Goal: Entertainment & Leisure: Consume media (video, audio)

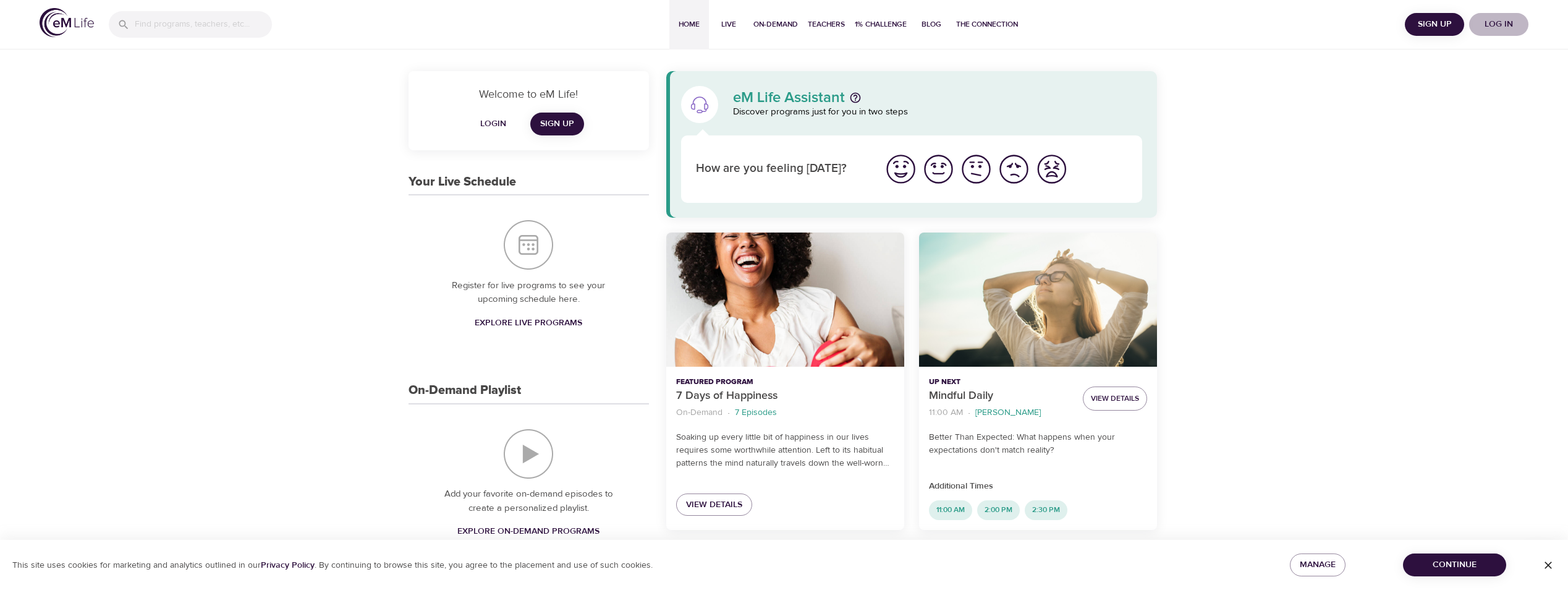
click at [1503, 25] on span "Log in" at bounding box center [1499, 24] width 50 height 16
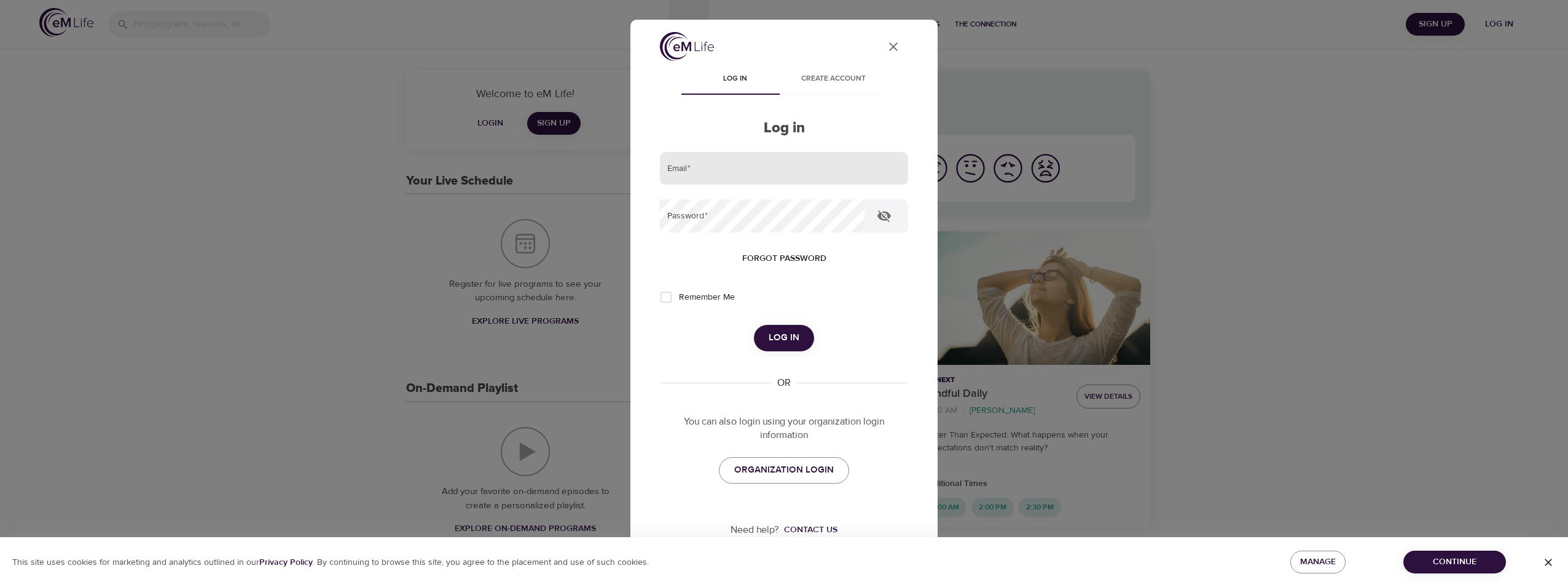
click at [691, 167] on input "email" at bounding box center [784, 168] width 249 height 33
type input "[EMAIL_ADDRESS][DOMAIN_NAME]"
click at [754, 324] on button "Log in" at bounding box center [784, 337] width 60 height 26
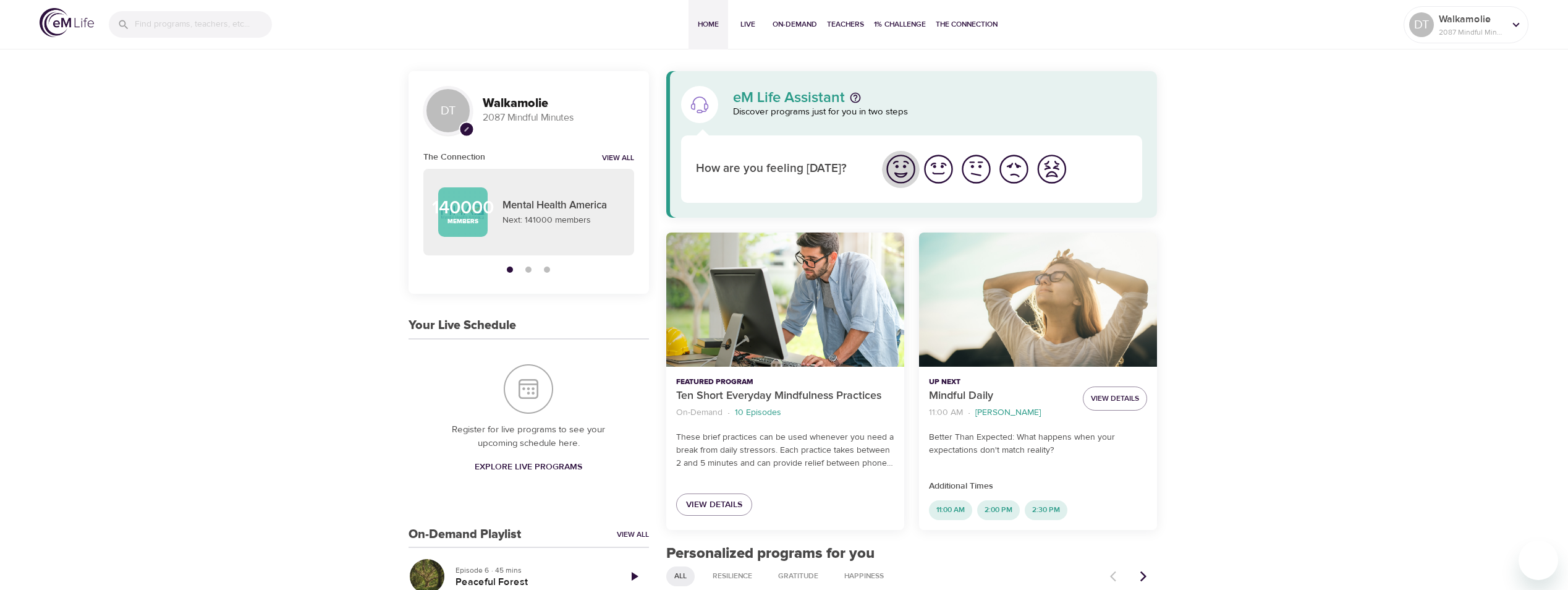
click at [901, 171] on img "I'm feeling great" at bounding box center [901, 169] width 34 height 34
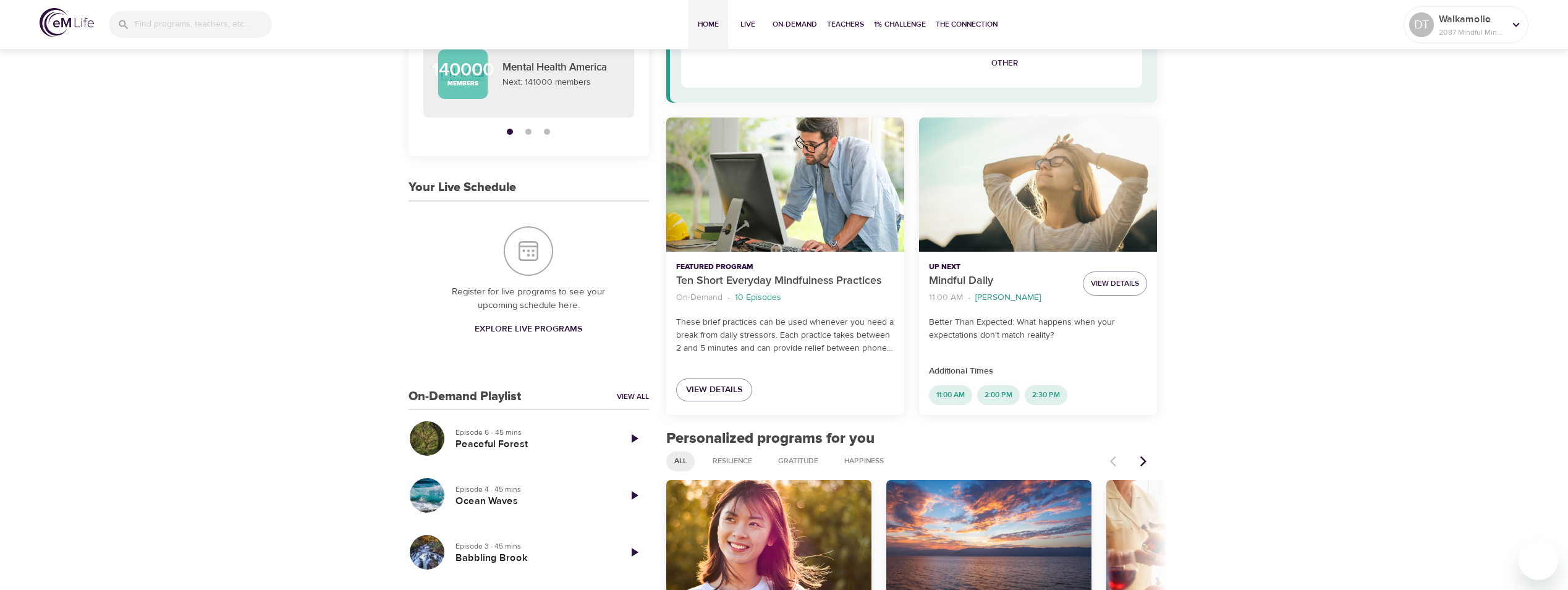
scroll to position [309, 0]
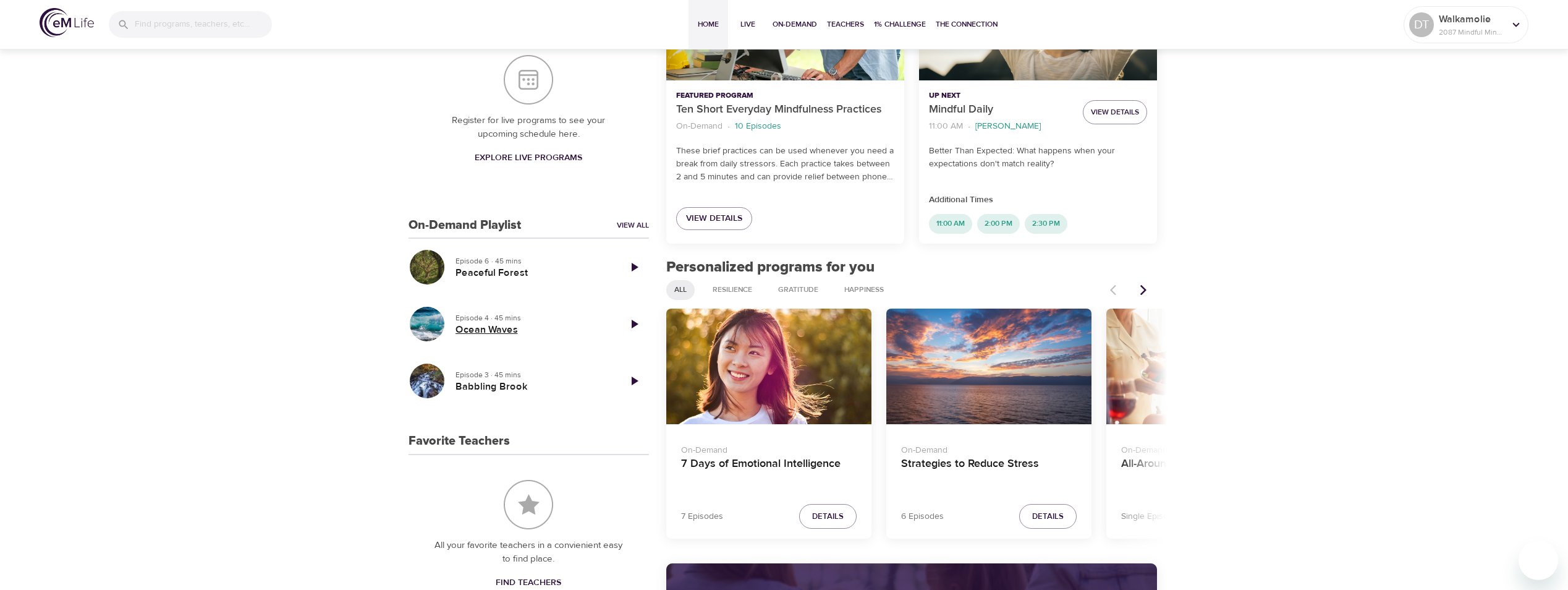
click at [471, 331] on h5 "Ocean Waves" at bounding box center [533, 330] width 154 height 13
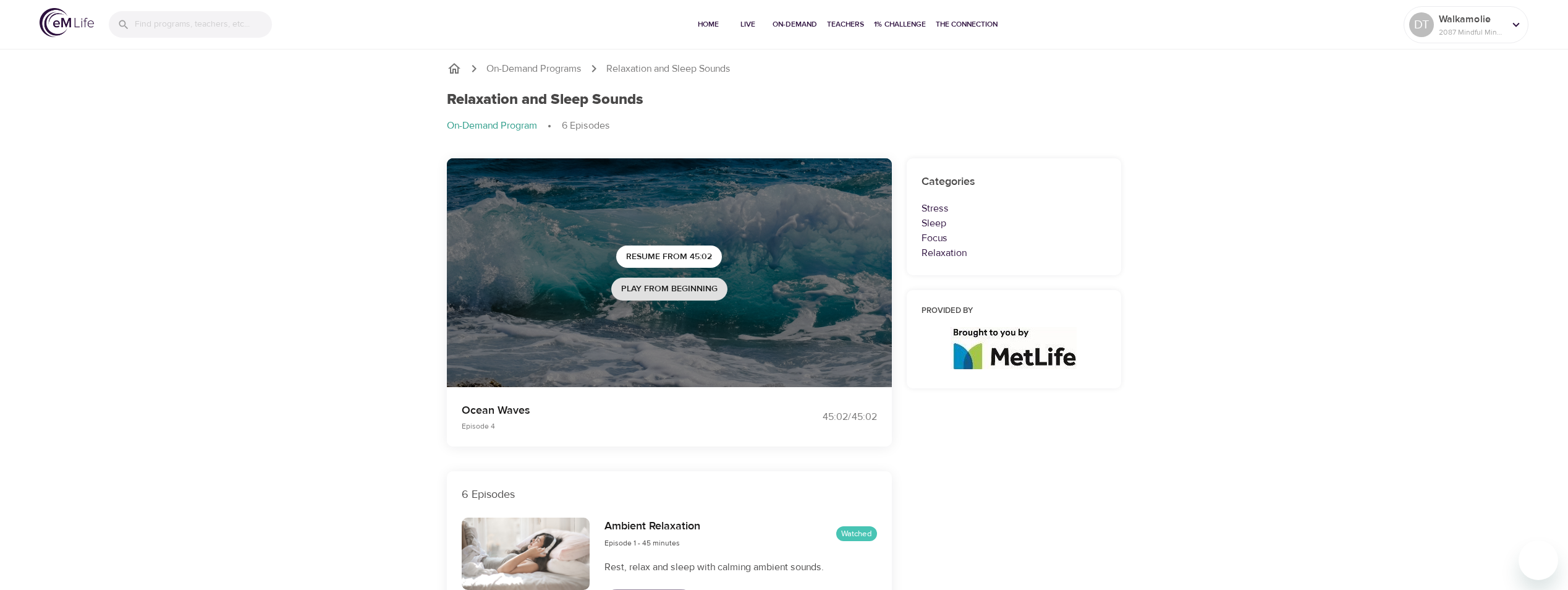
click at [683, 283] on span "Play from beginning" at bounding box center [669, 288] width 96 height 16
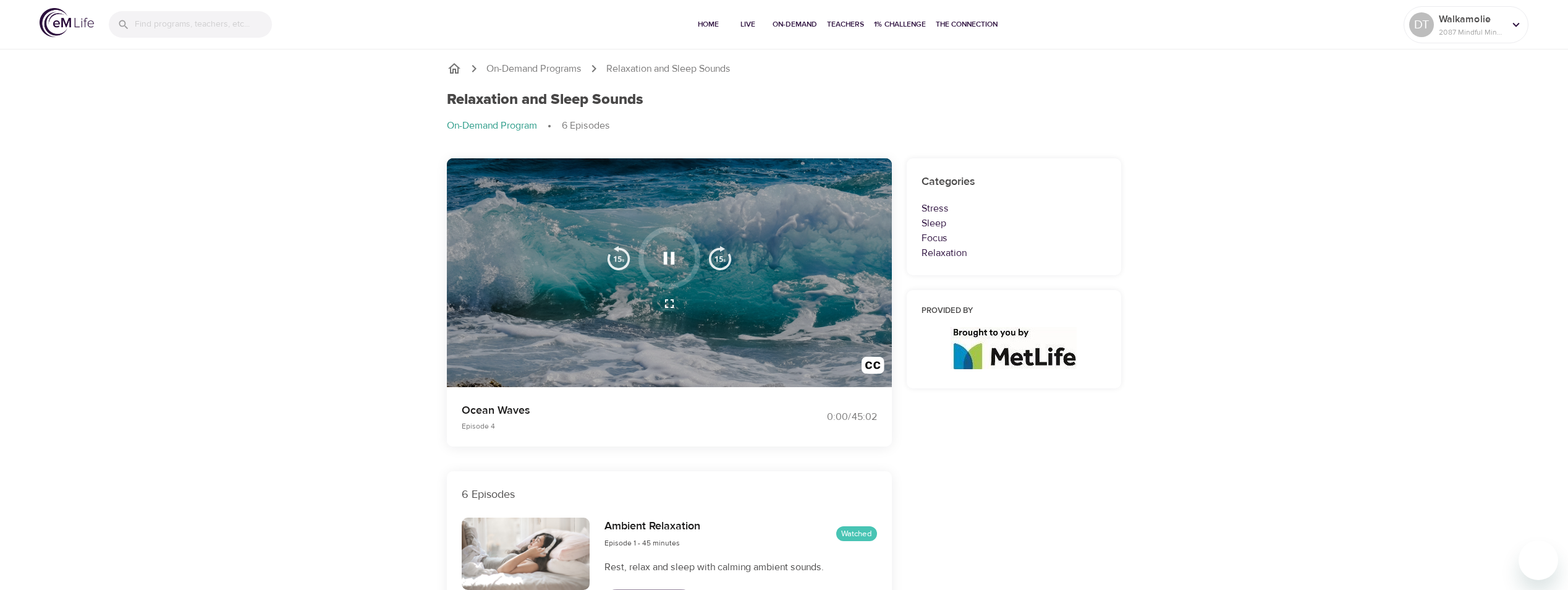
click at [677, 256] on icon "button" at bounding box center [669, 258] width 21 height 21
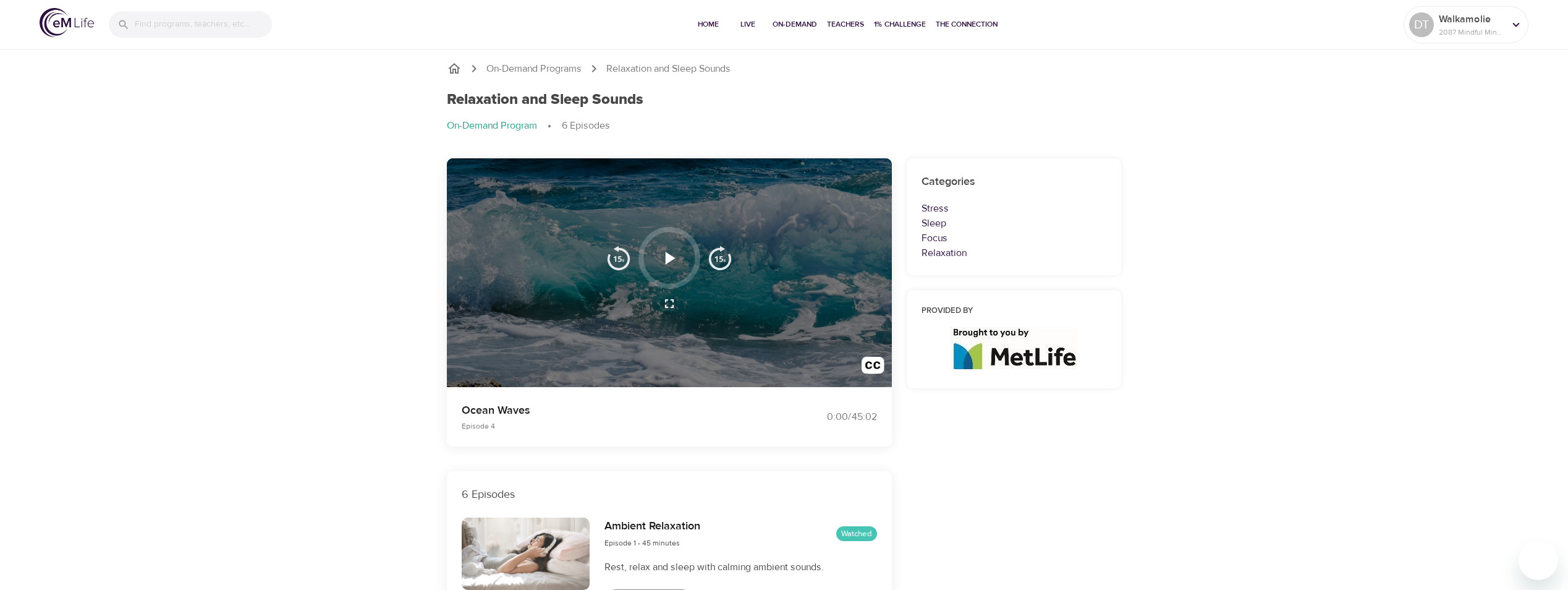
click at [663, 257] on icon "button" at bounding box center [669, 258] width 21 height 21
